Goal: Ask a question: Ask a question

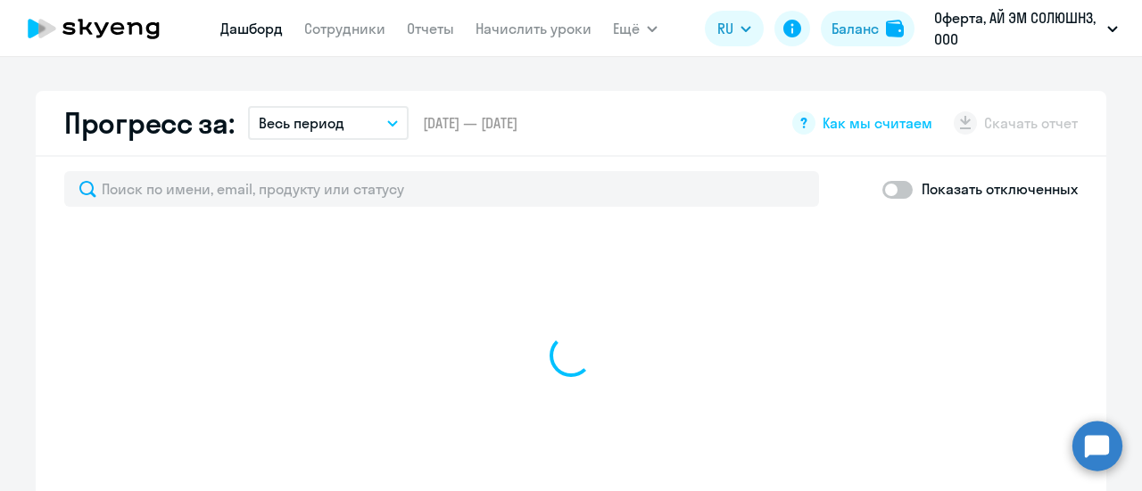
scroll to position [1070, 0]
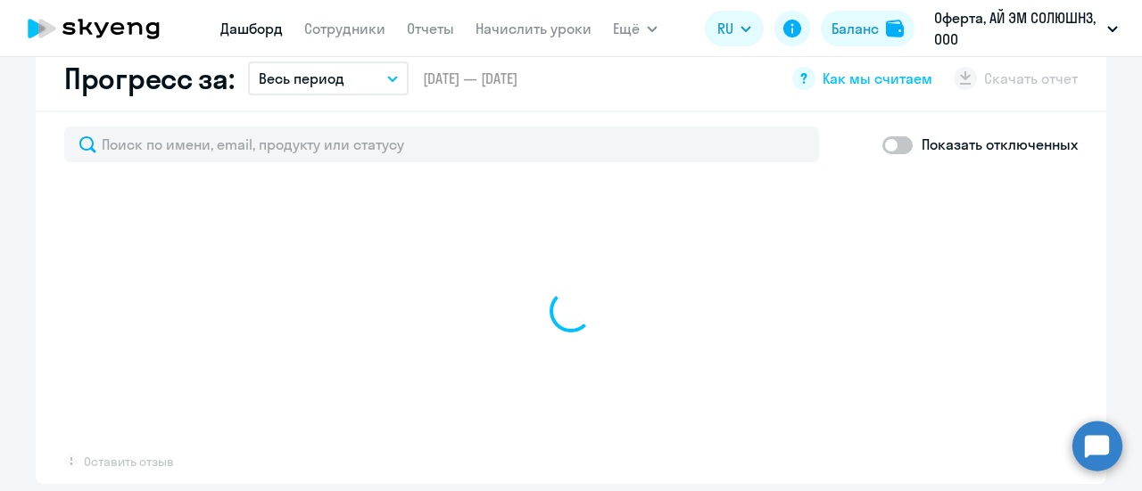
select select "30"
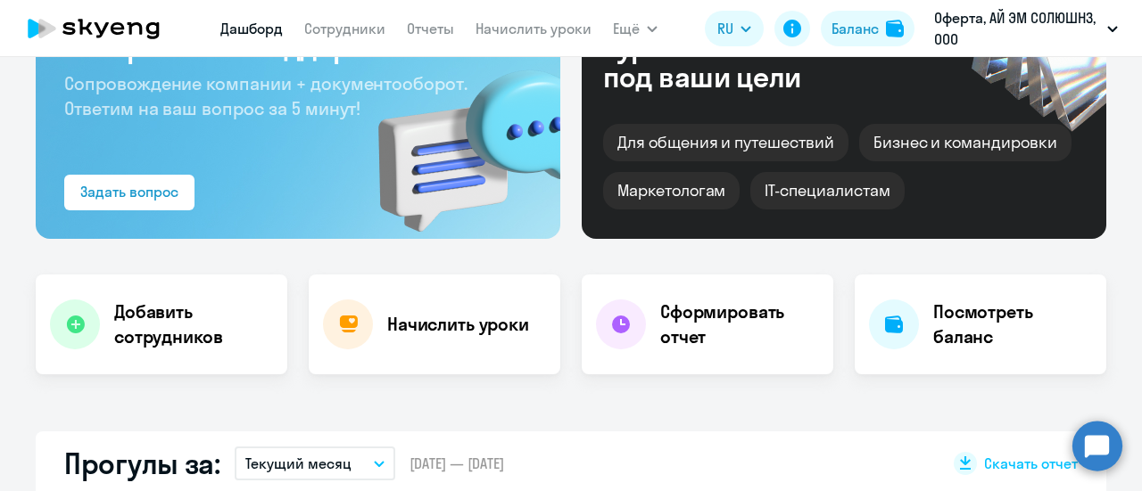
scroll to position [0, 0]
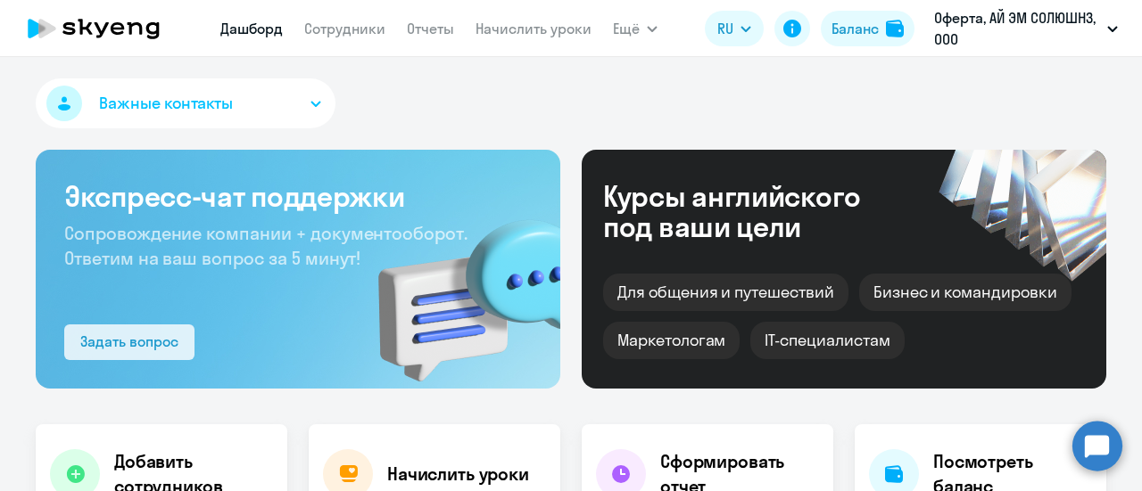
click at [121, 331] on div "Задать вопрос" at bounding box center [129, 341] width 98 height 21
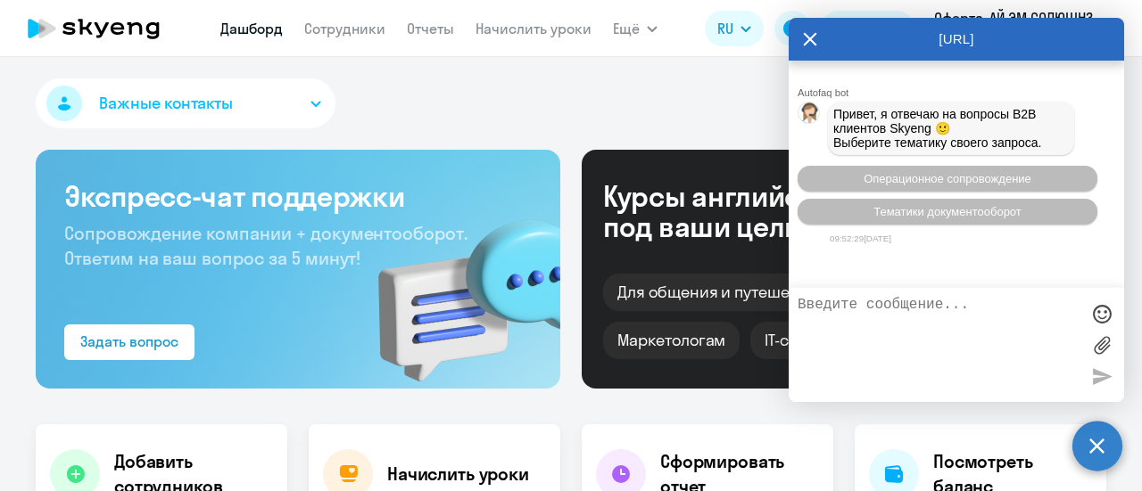
click at [839, 317] on textarea at bounding box center [938, 345] width 282 height 96
type textarea "P"
type textarea "З"
type textarea "здравствуйте, как обновить дашборд?"
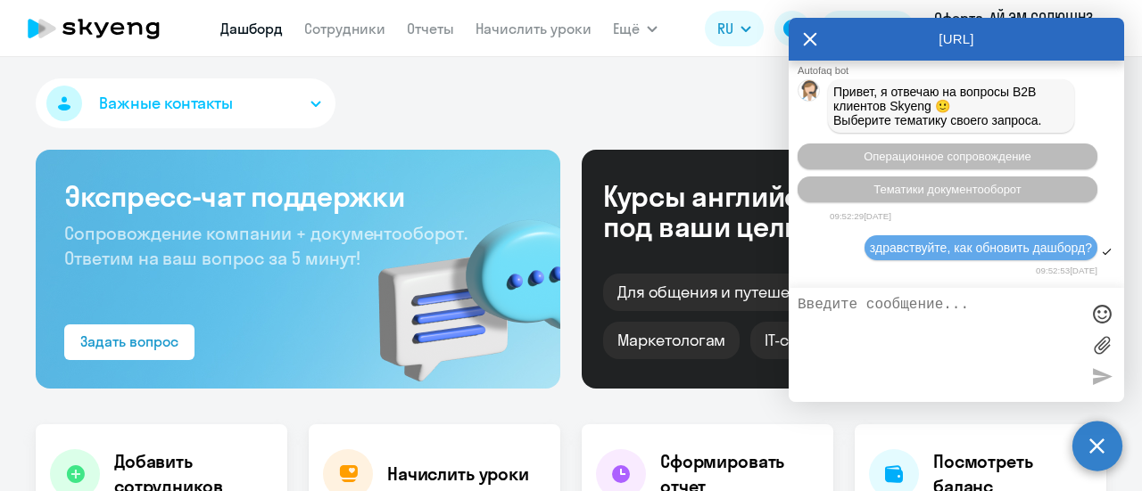
scroll to position [164, 0]
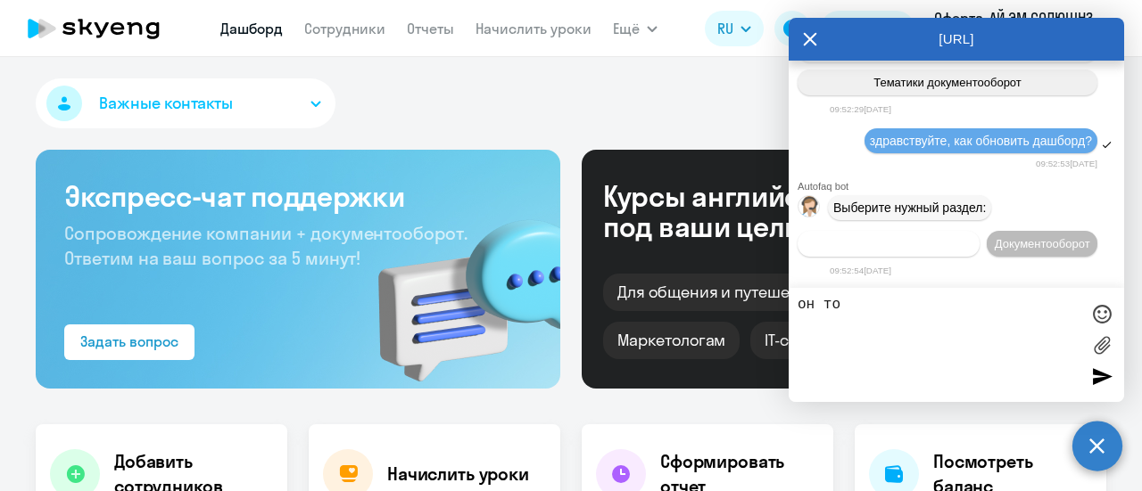
click at [972, 237] on span "Операционное сопровождение" at bounding box center [889, 243] width 168 height 13
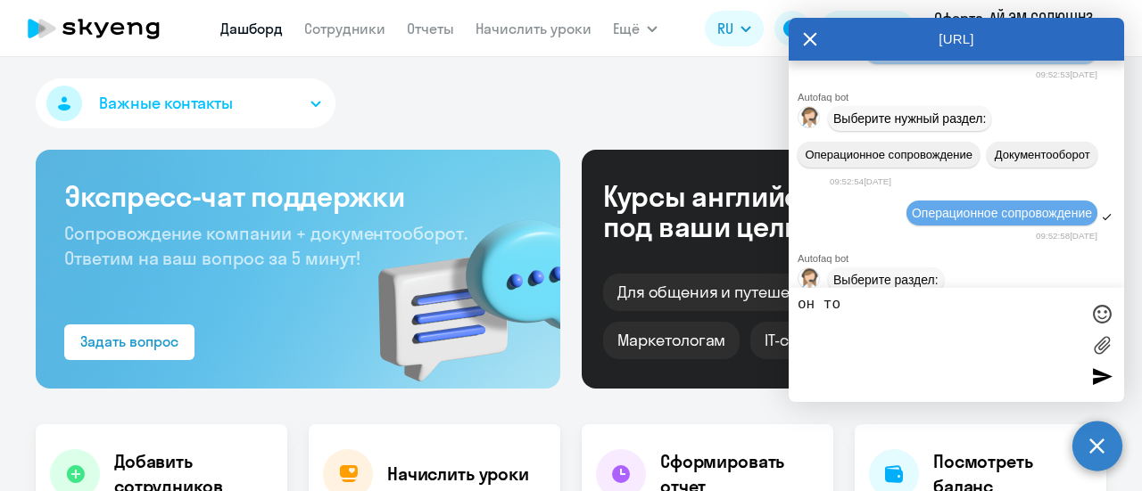
scroll to position [326, 0]
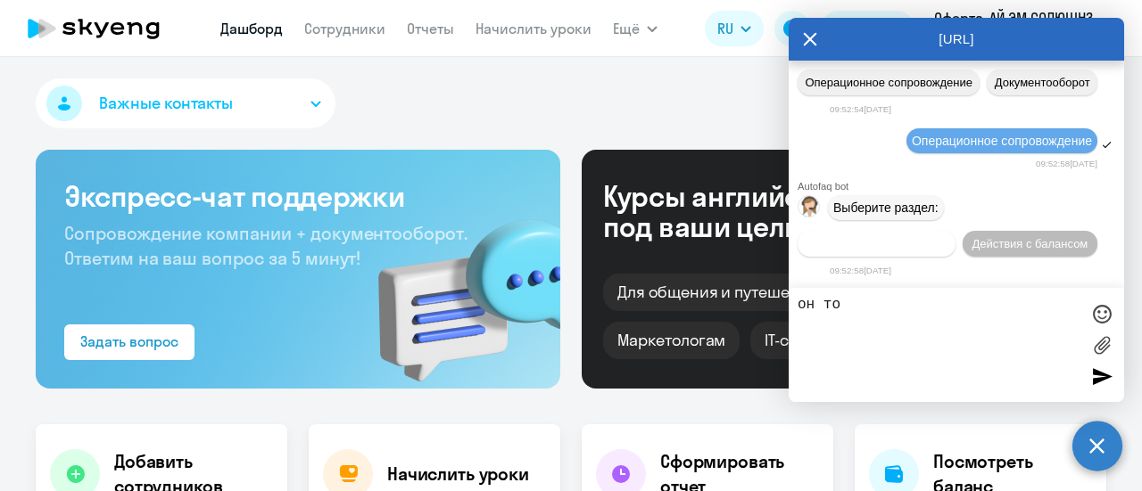
click at [891, 249] on span "Действия по сотрудникам" at bounding box center [876, 243] width 138 height 13
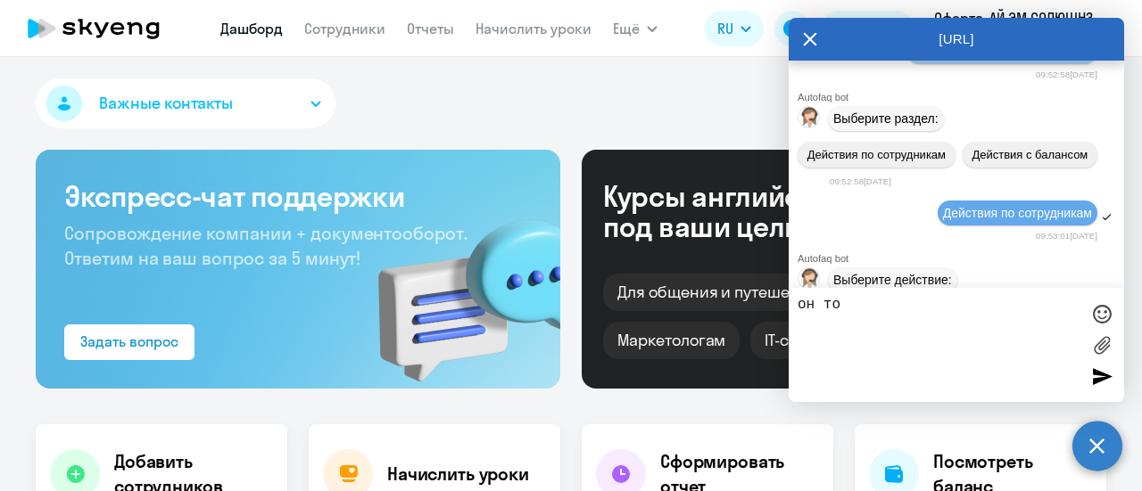
scroll to position [590, 0]
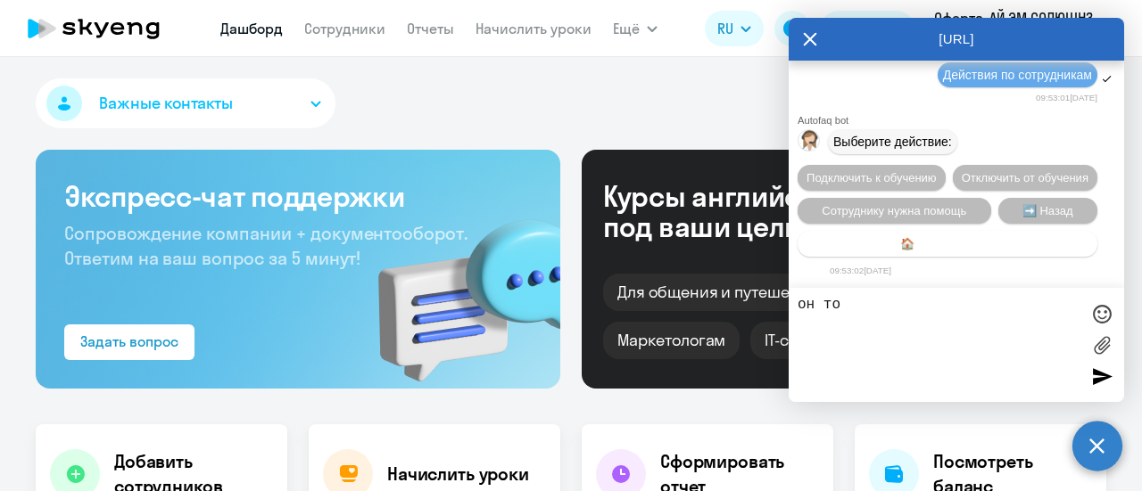
click at [933, 245] on span "🏠 Главное меню" at bounding box center [947, 243] width 95 height 13
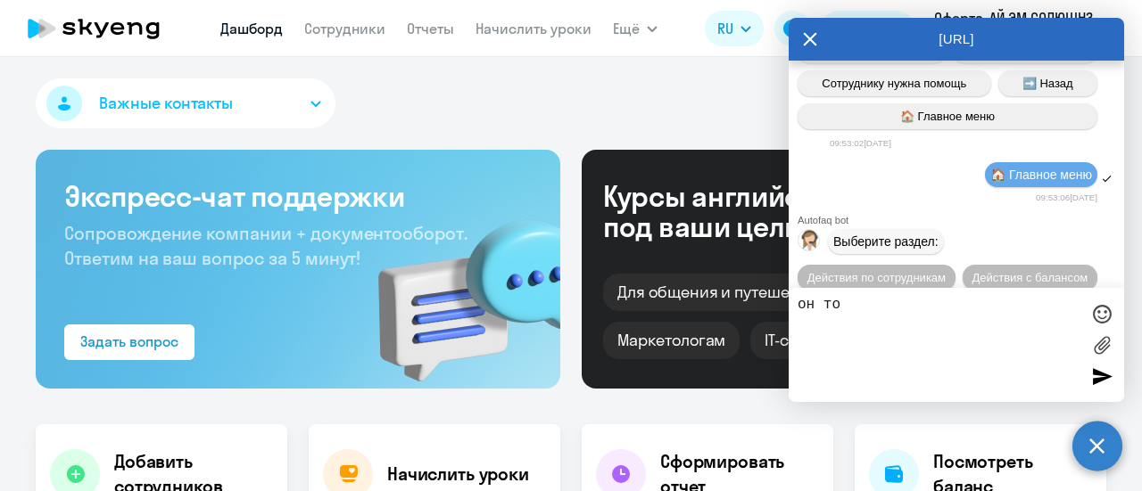
scroll to position [754, 0]
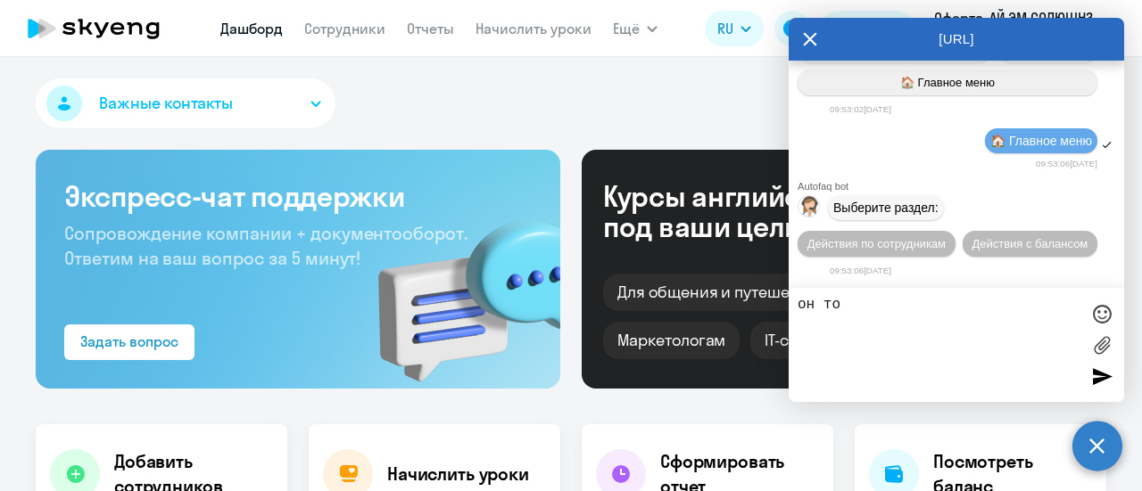
click at [914, 302] on textarea "он то" at bounding box center [938, 345] width 282 height 96
type textarea "о"
type textarea "позови человека"
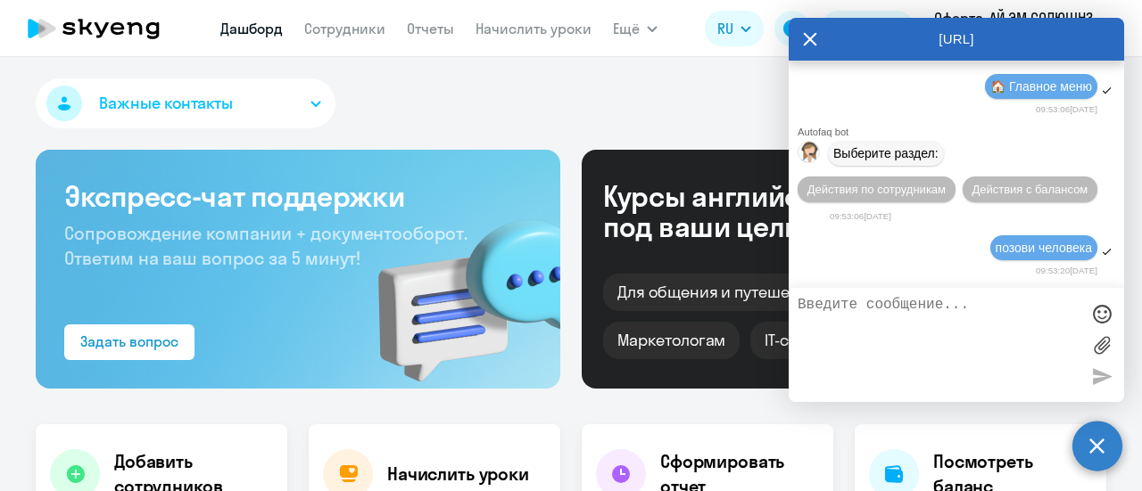
scroll to position [808, 0]
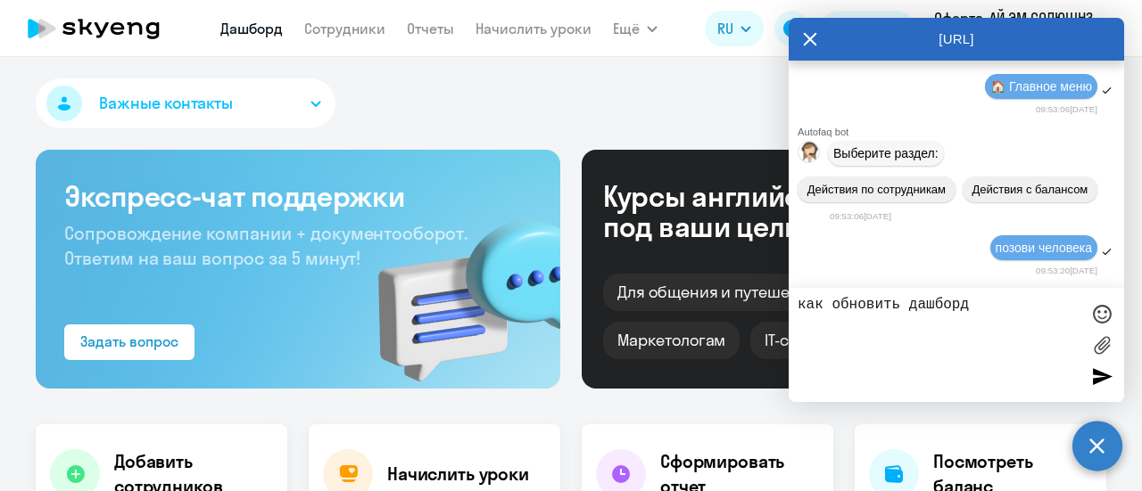
type textarea "как обновить дашборд?"
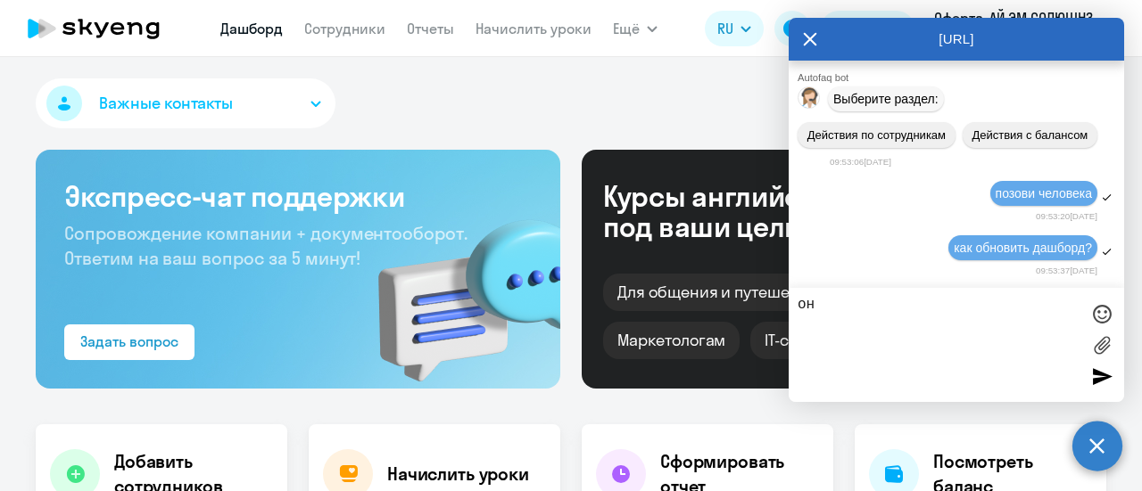
type textarea "о"
type textarea "кажется он не обновлялся пол года"
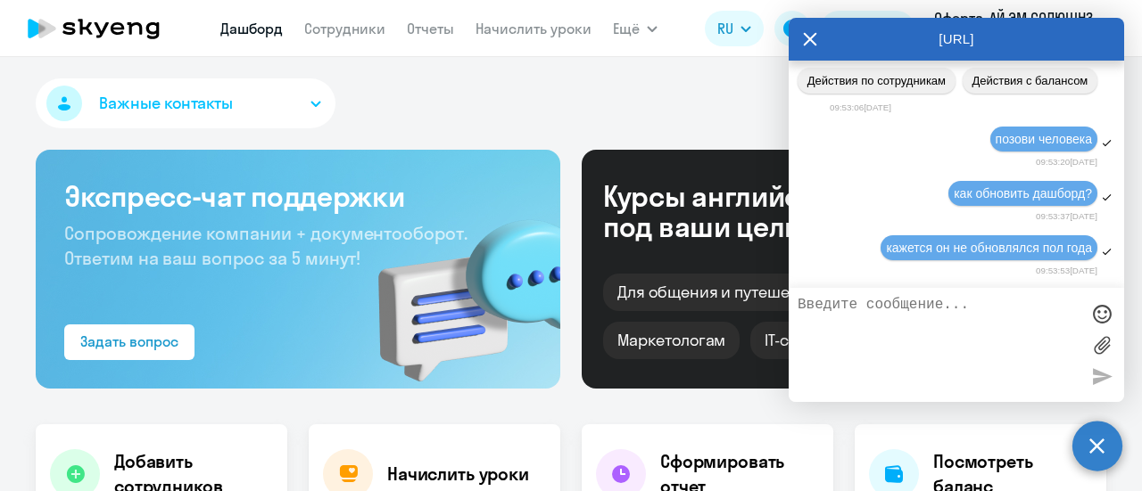
scroll to position [916, 0]
click at [1098, 442] on circle at bounding box center [1097, 446] width 50 height 50
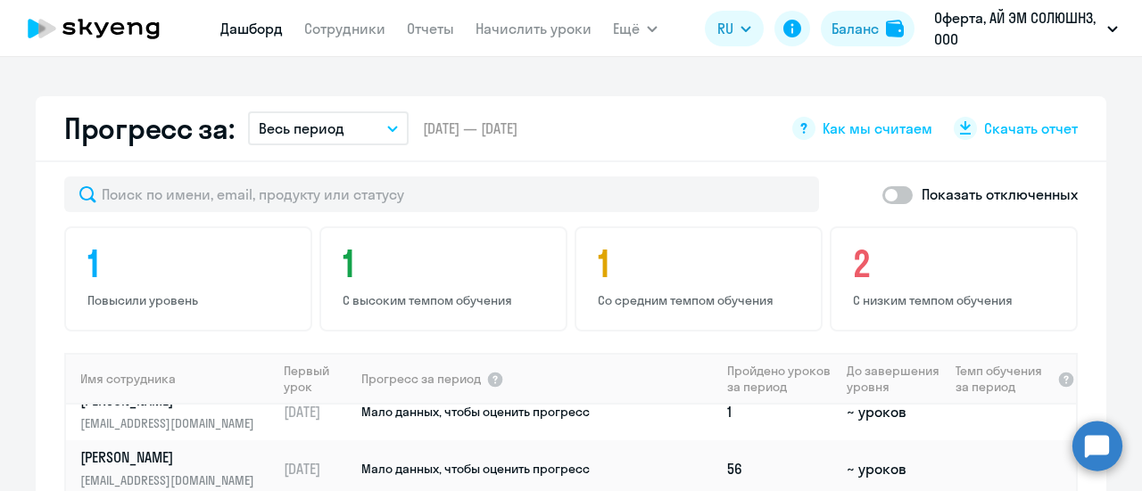
scroll to position [1068, 0]
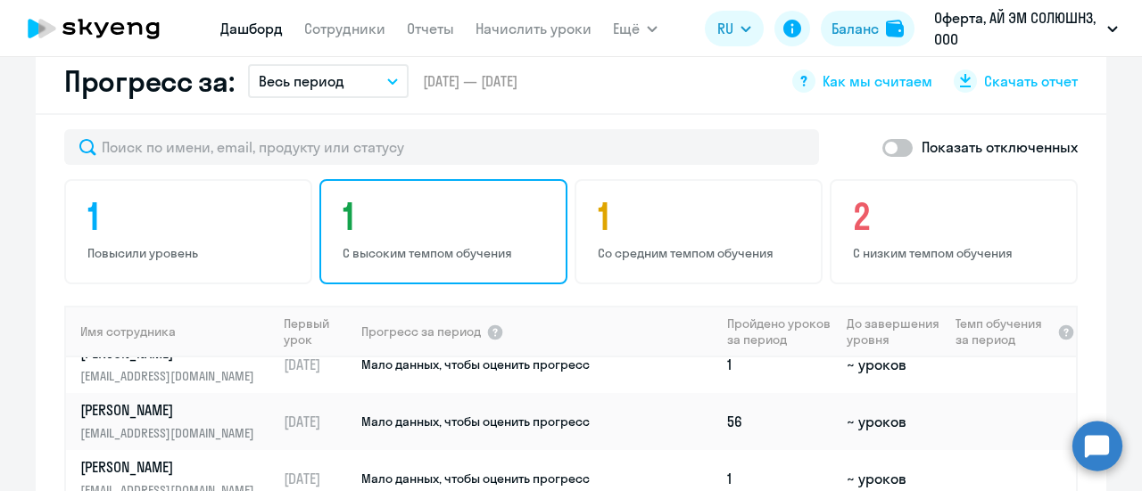
click at [412, 201] on h4 "1" at bounding box center [446, 216] width 207 height 43
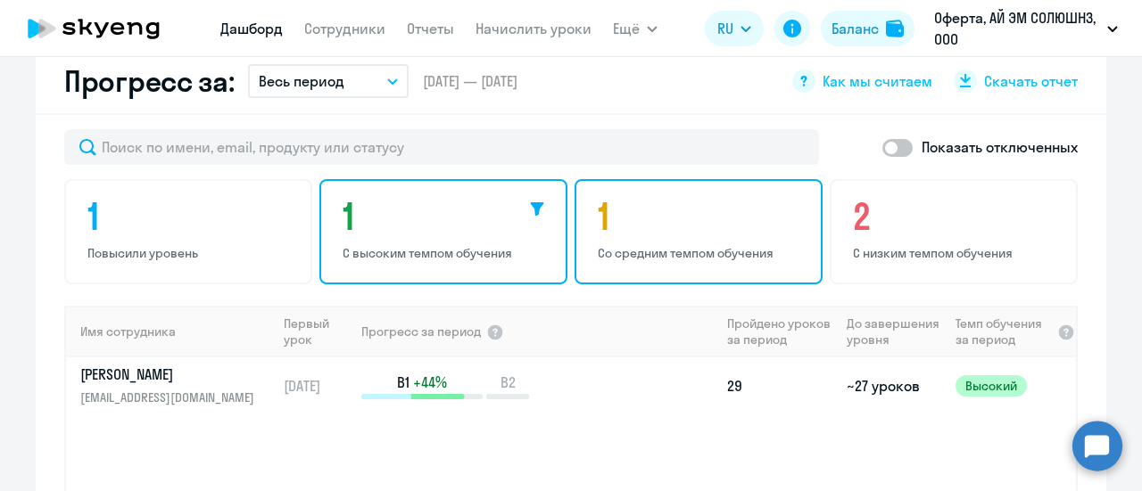
click at [654, 203] on h4 "1" at bounding box center [701, 216] width 207 height 43
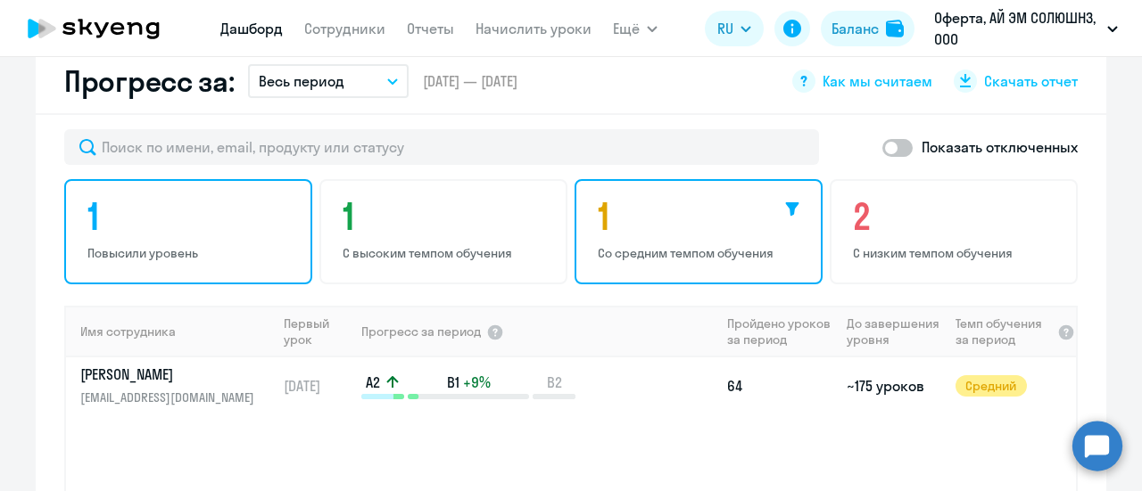
click at [195, 208] on h4 "1" at bounding box center [190, 216] width 207 height 43
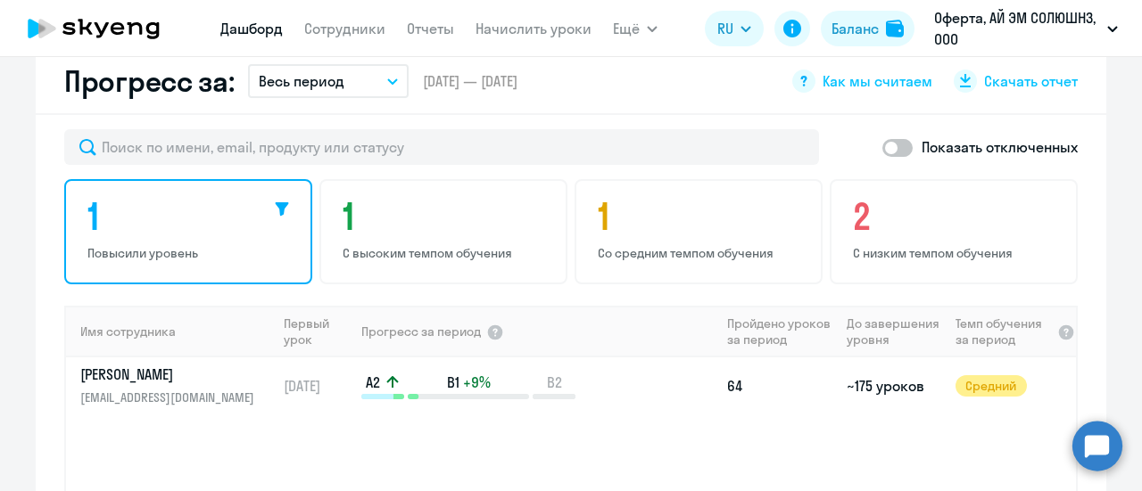
click at [280, 202] on icon at bounding box center [282, 209] width 14 height 14
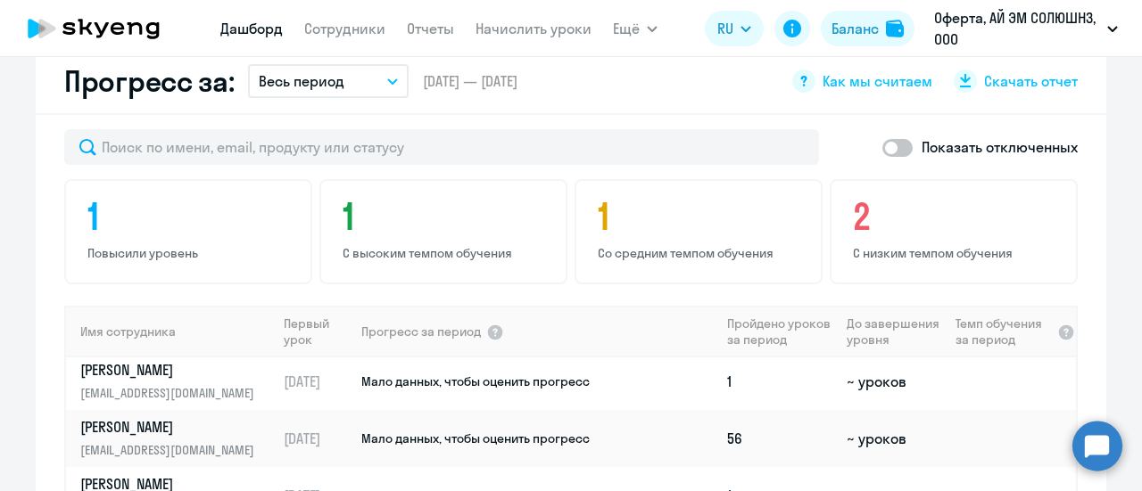
scroll to position [250, 0]
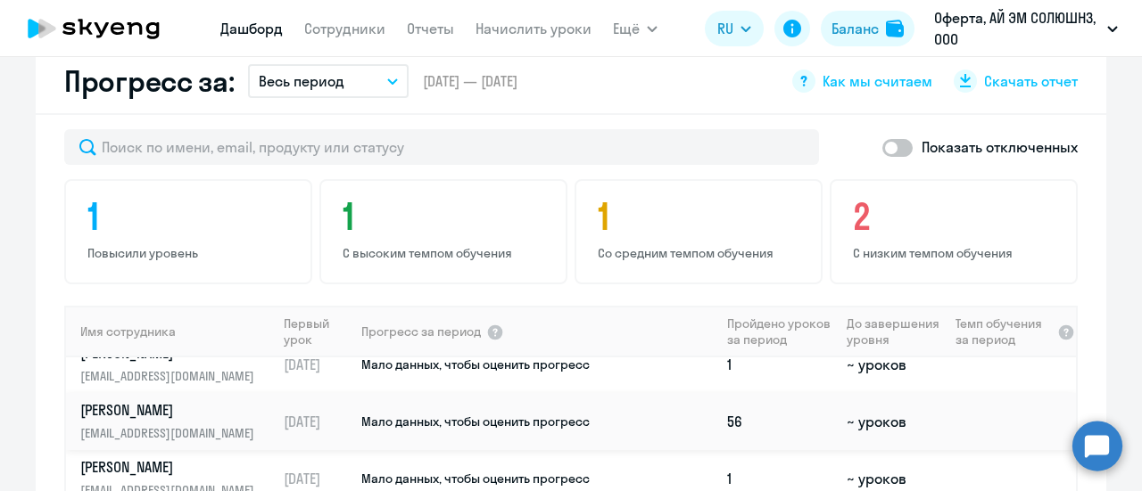
click at [639, 397] on td "Мало данных, чтобы оценить прогресс" at bounding box center [539, 421] width 360 height 57
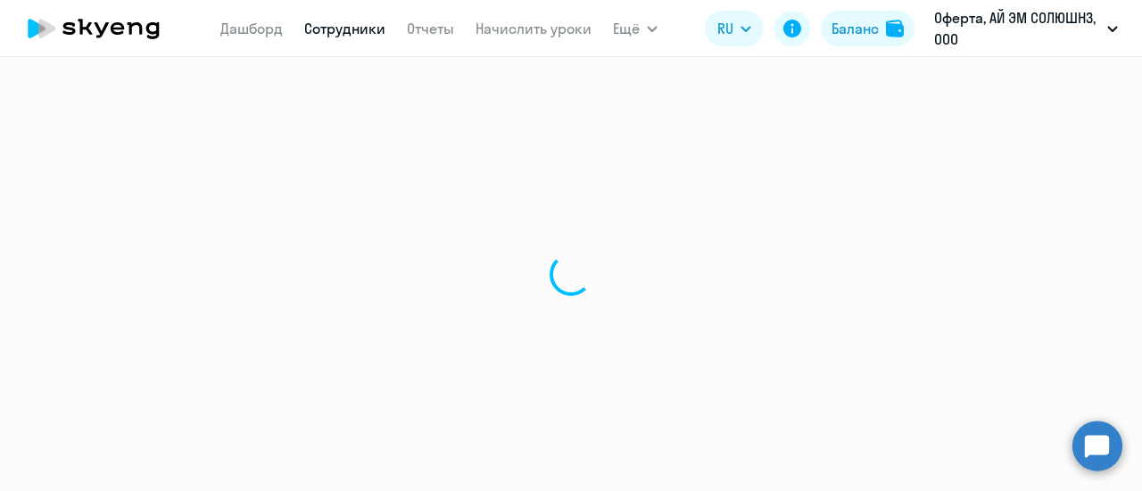
select select "english"
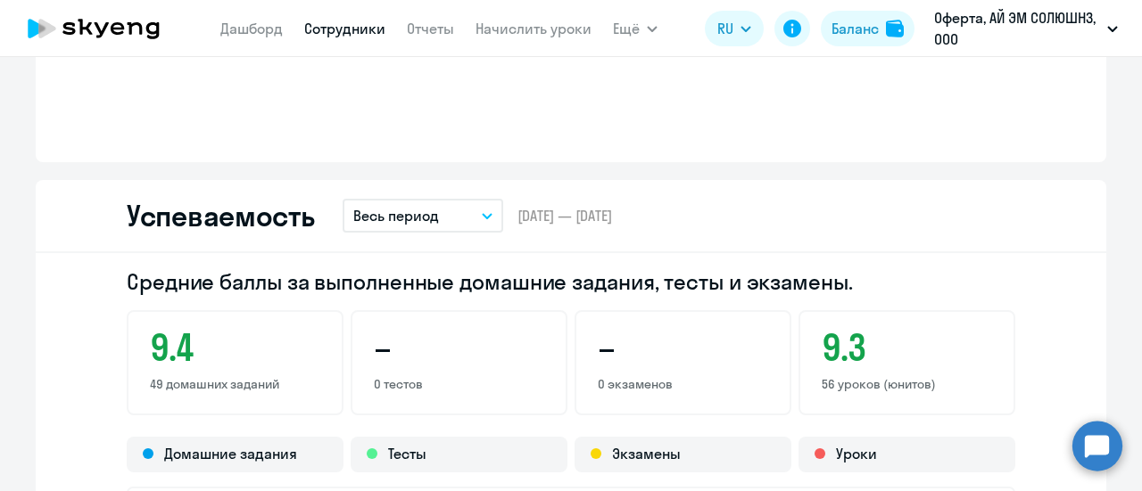
click at [657, 342] on h3 "–" at bounding box center [683, 347] width 170 height 43
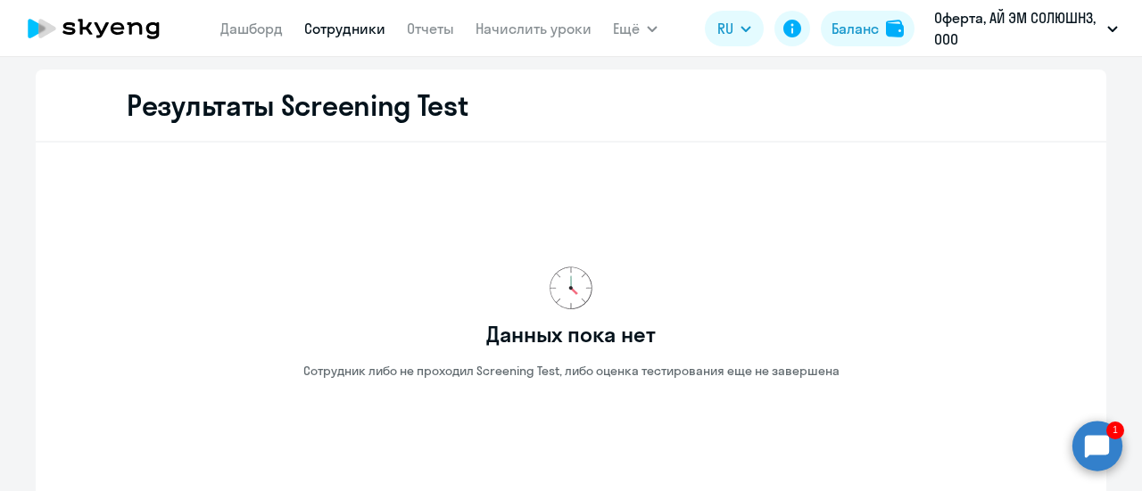
scroll to position [2867, 0]
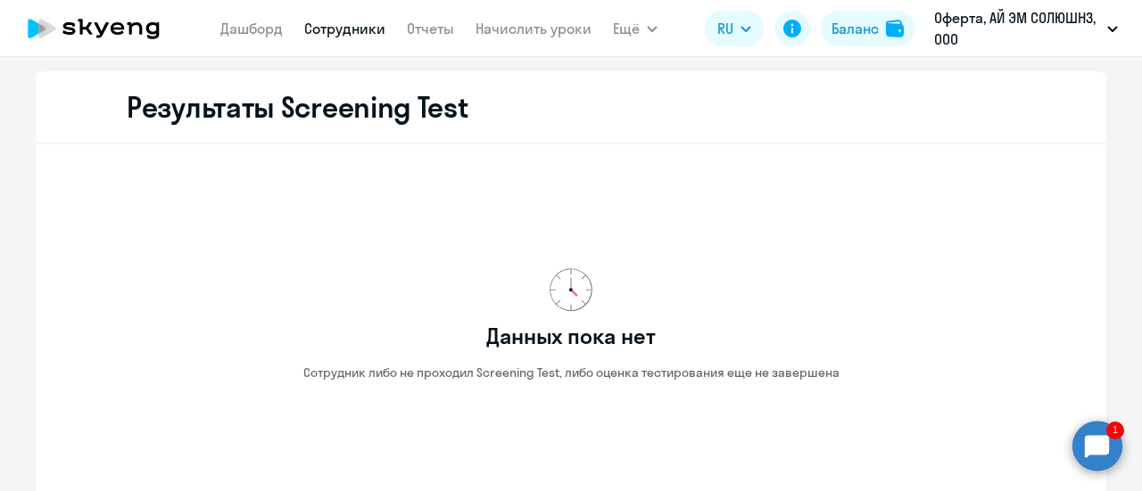
click at [1094, 451] on circle at bounding box center [1097, 446] width 50 height 50
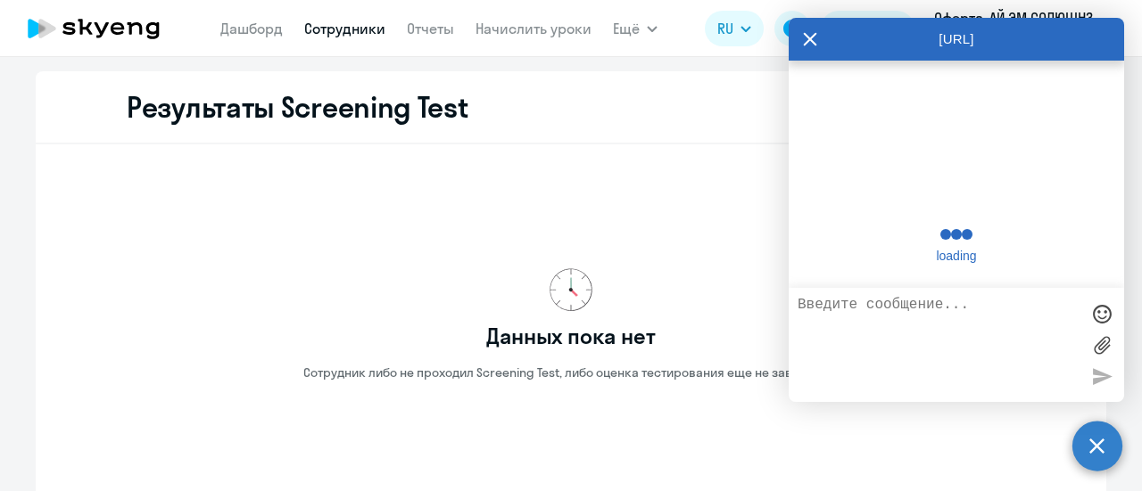
scroll to position [1024, 0]
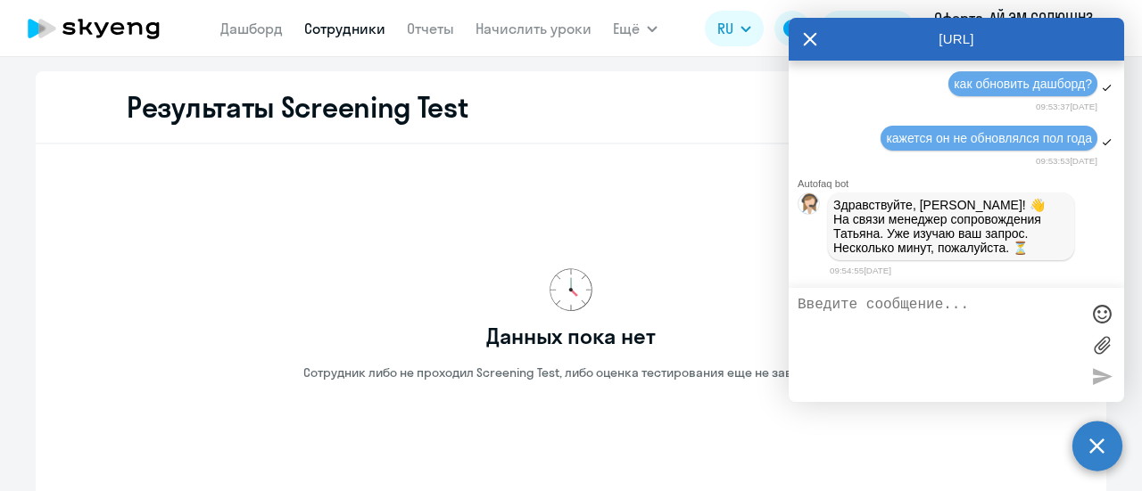
click at [1101, 445] on circle at bounding box center [1097, 446] width 50 height 50
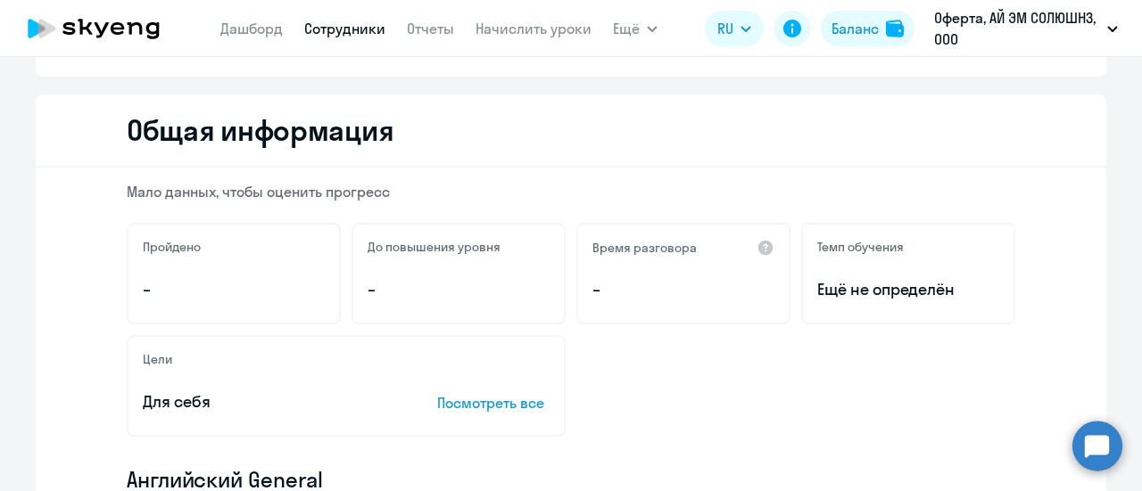
scroll to position [0, 0]
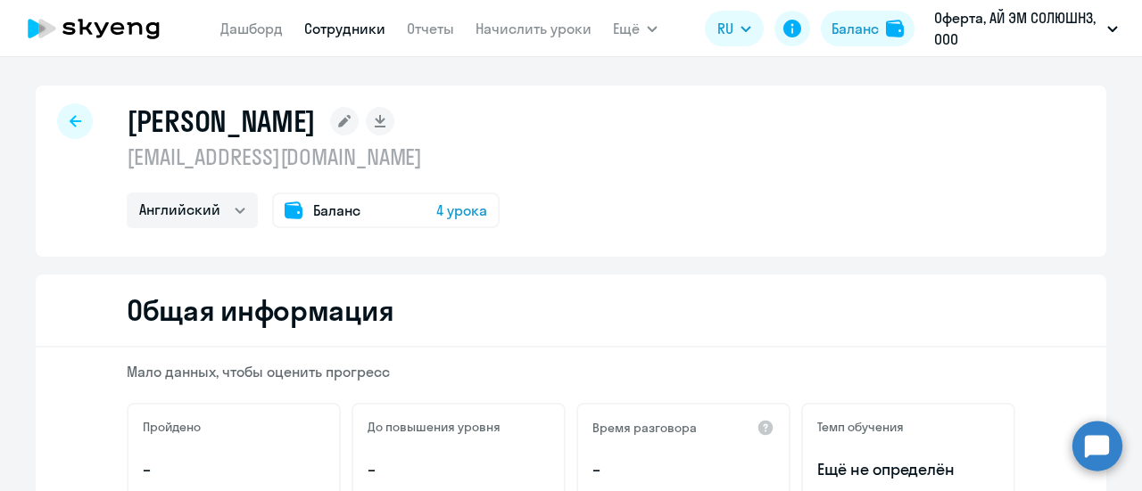
click at [67, 113] on div at bounding box center [75, 121] width 36 height 36
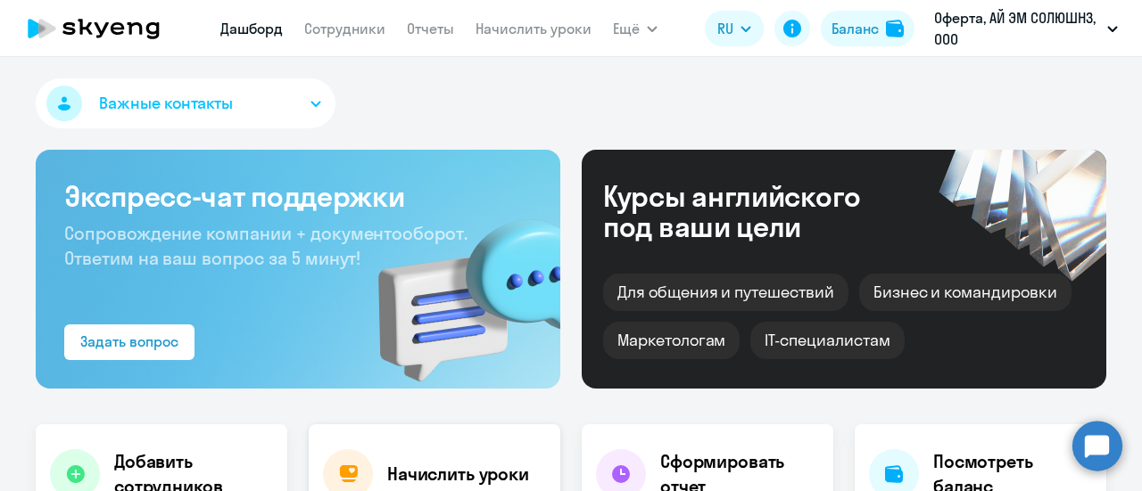
select select "30"
